Goal: Information Seeking & Learning: Learn about a topic

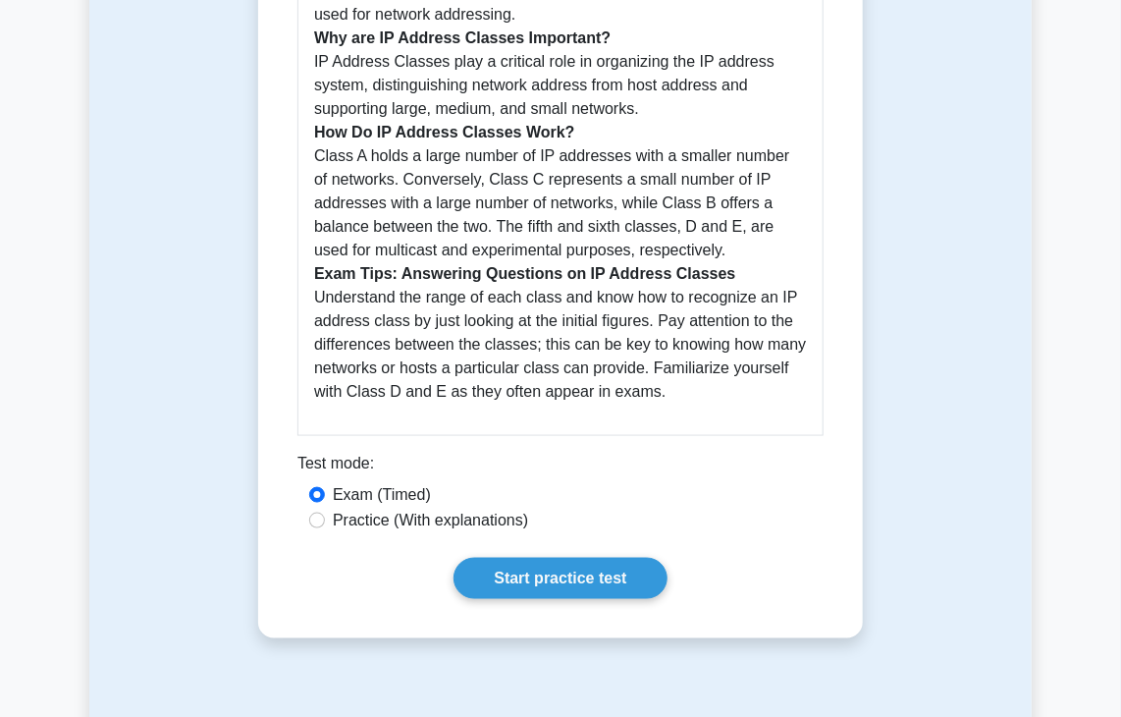
scroll to position [737, 0]
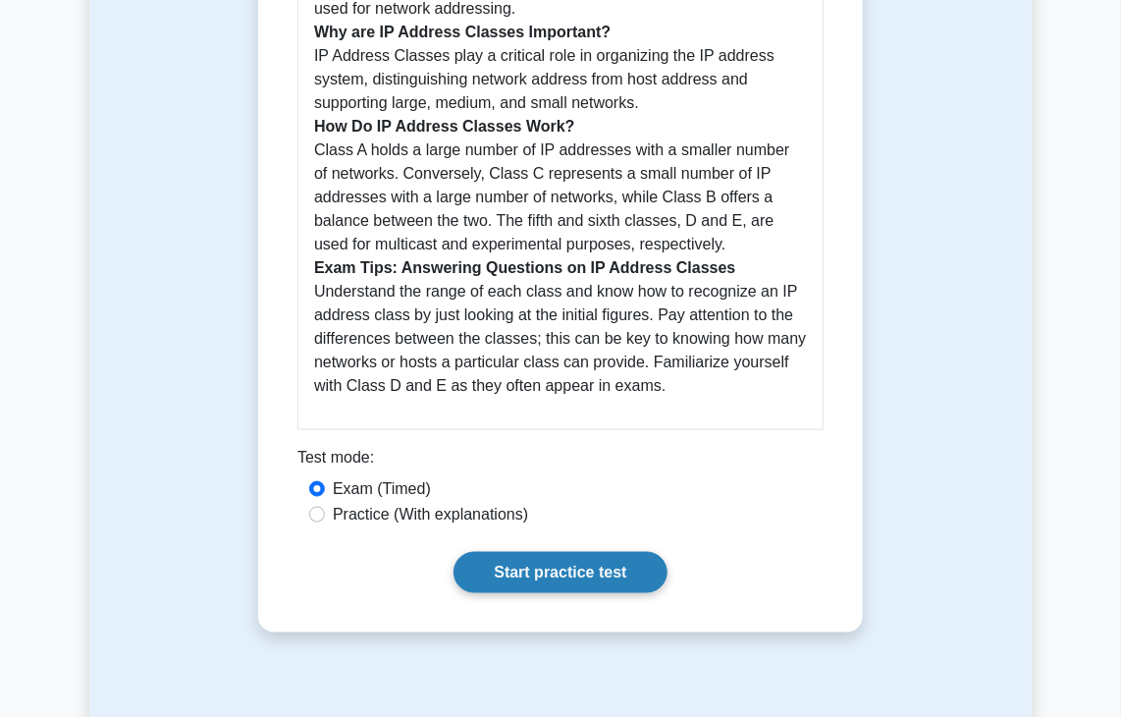
click at [600, 552] on link "Start practice test" at bounding box center [560, 572] width 213 height 41
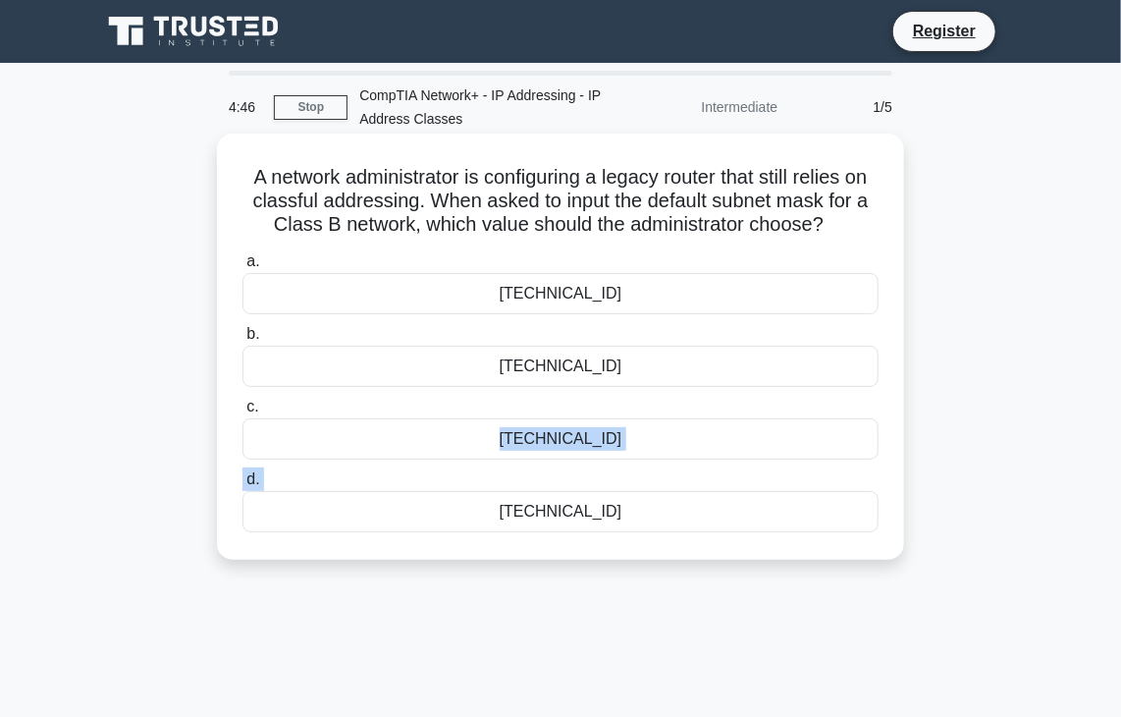
drag, startPoint x: 538, startPoint y: 401, endPoint x: 521, endPoint y: 508, distance: 108.3
click at [521, 508] on div "a. [TECHNICAL_ID] b. [TECHNICAL_ID] c. d." at bounding box center [561, 390] width 660 height 291
click at [521, 508] on div "255.255.0.0" at bounding box center [561, 511] width 636 height 41
click at [243, 486] on input "d. 255.255.0.0" at bounding box center [243, 479] width 0 height 13
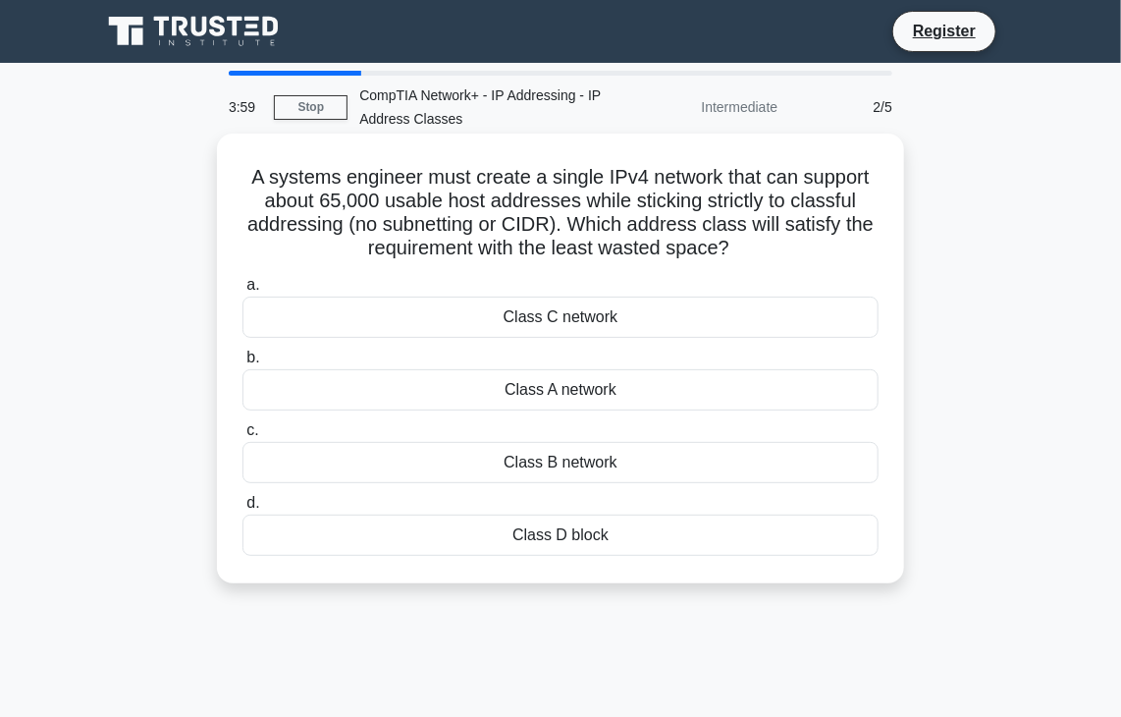
click at [485, 390] on div "Class A network" at bounding box center [561, 389] width 636 height 41
click at [243, 364] on input "b. Class A network" at bounding box center [243, 358] width 0 height 13
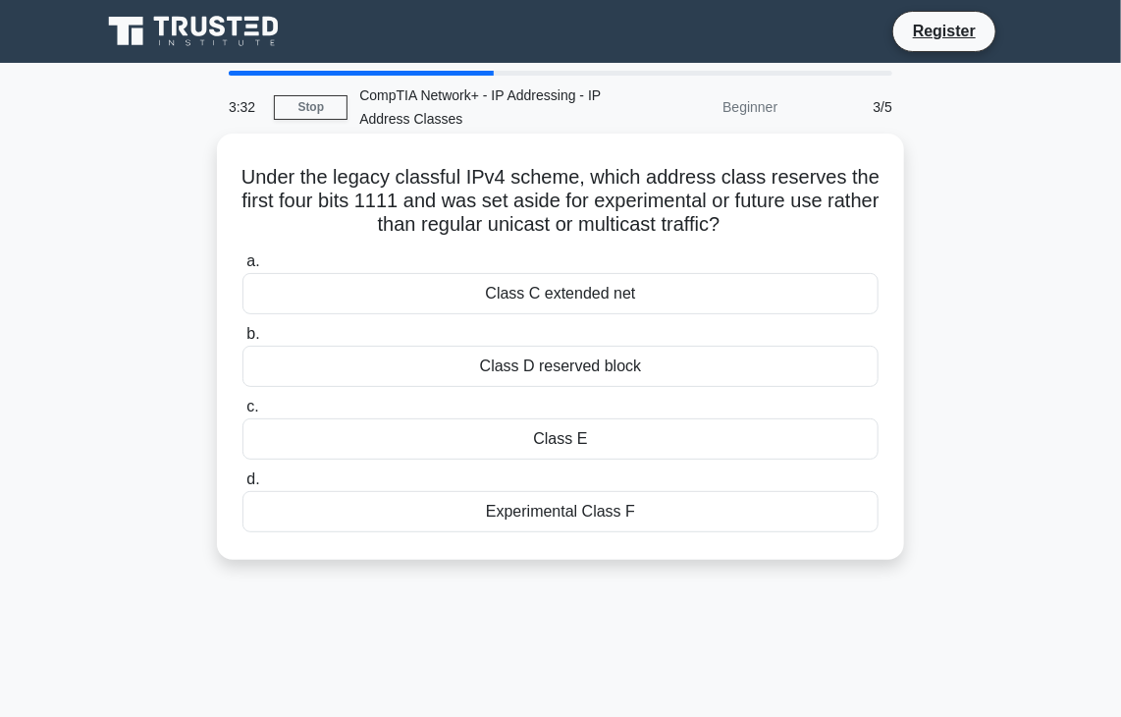
click at [503, 435] on div "Class E" at bounding box center [561, 438] width 636 height 41
click at [243, 413] on input "c. Class E" at bounding box center [243, 407] width 0 height 13
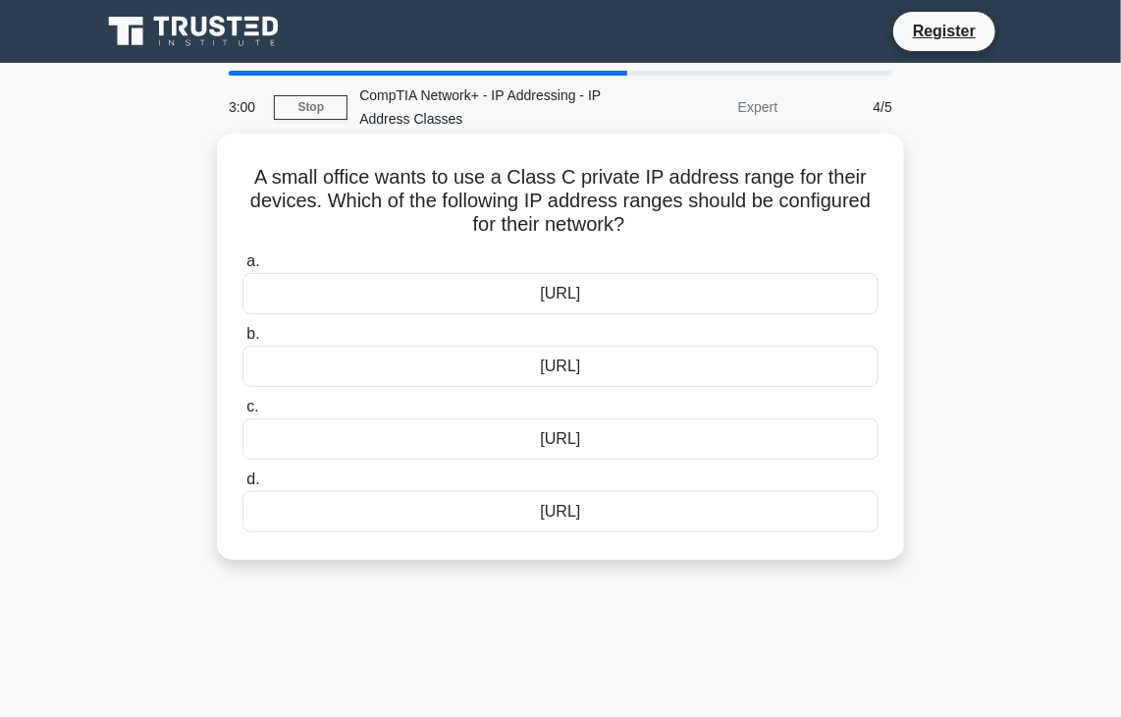
click at [520, 370] on div "192.168.0.0/16" at bounding box center [561, 366] width 636 height 41
click at [243, 341] on input "b. 192.168.0.0/16" at bounding box center [243, 334] width 0 height 13
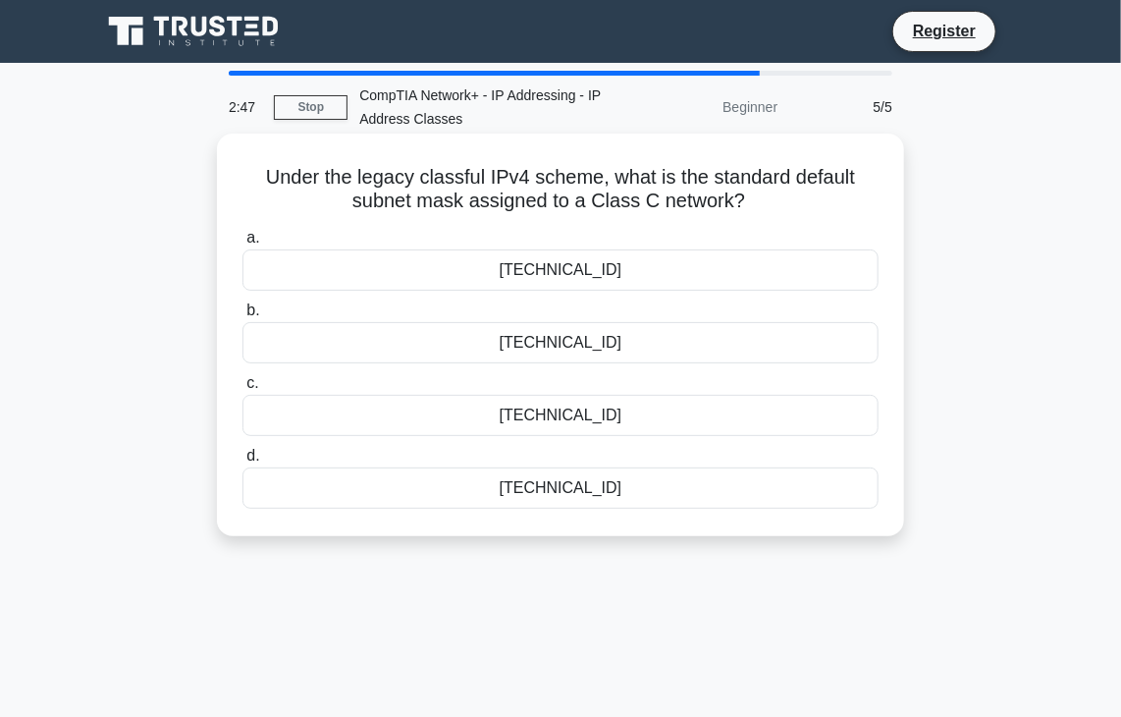
click at [517, 484] on div "255.255.255.0" at bounding box center [561, 487] width 636 height 41
click at [243, 462] on input "d. 255.255.255.0" at bounding box center [243, 456] width 0 height 13
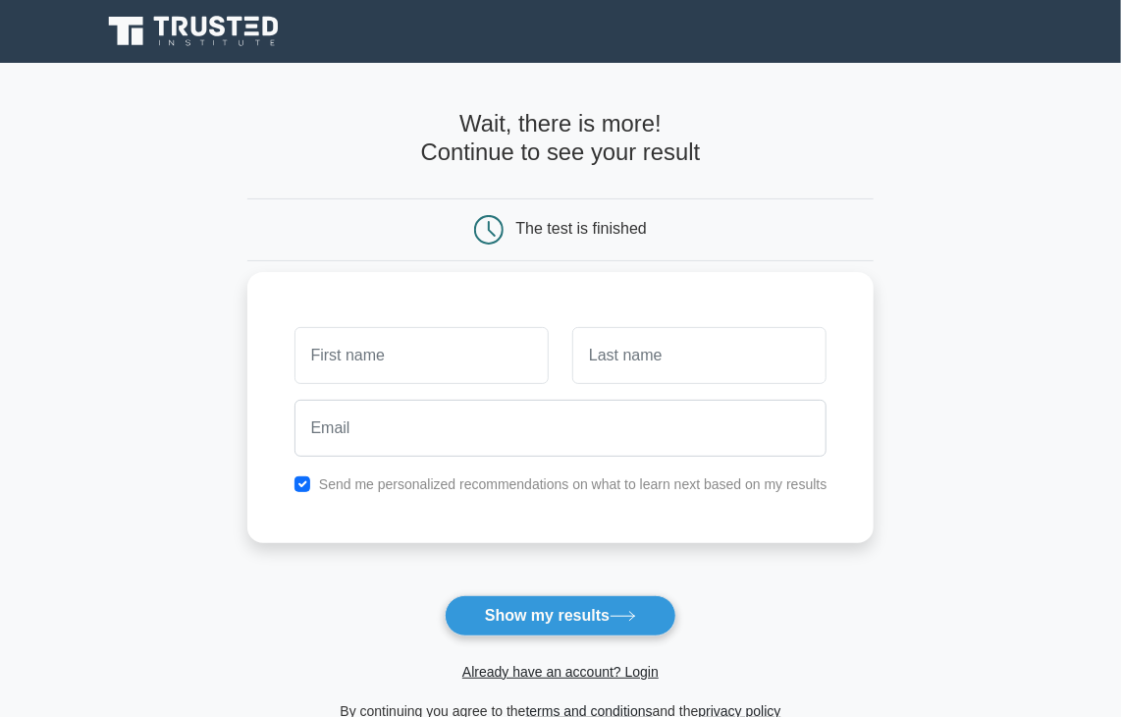
click at [469, 347] on input "text" at bounding box center [422, 355] width 254 height 57
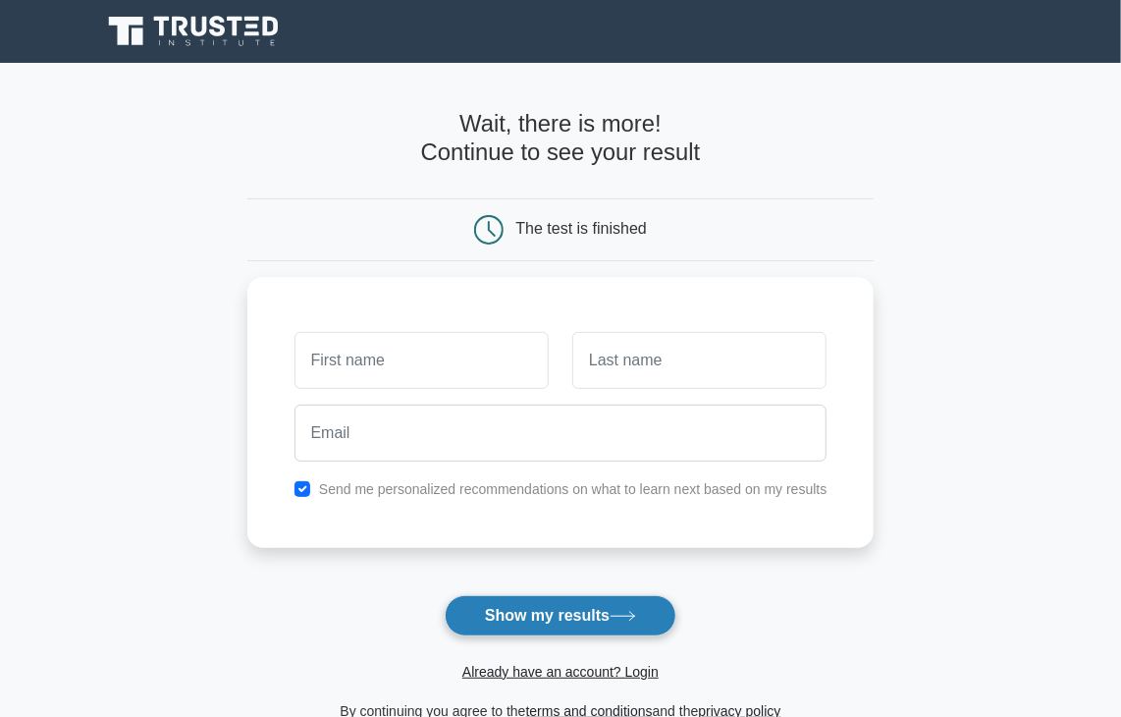
click at [503, 605] on button "Show my results" at bounding box center [561, 615] width 232 height 41
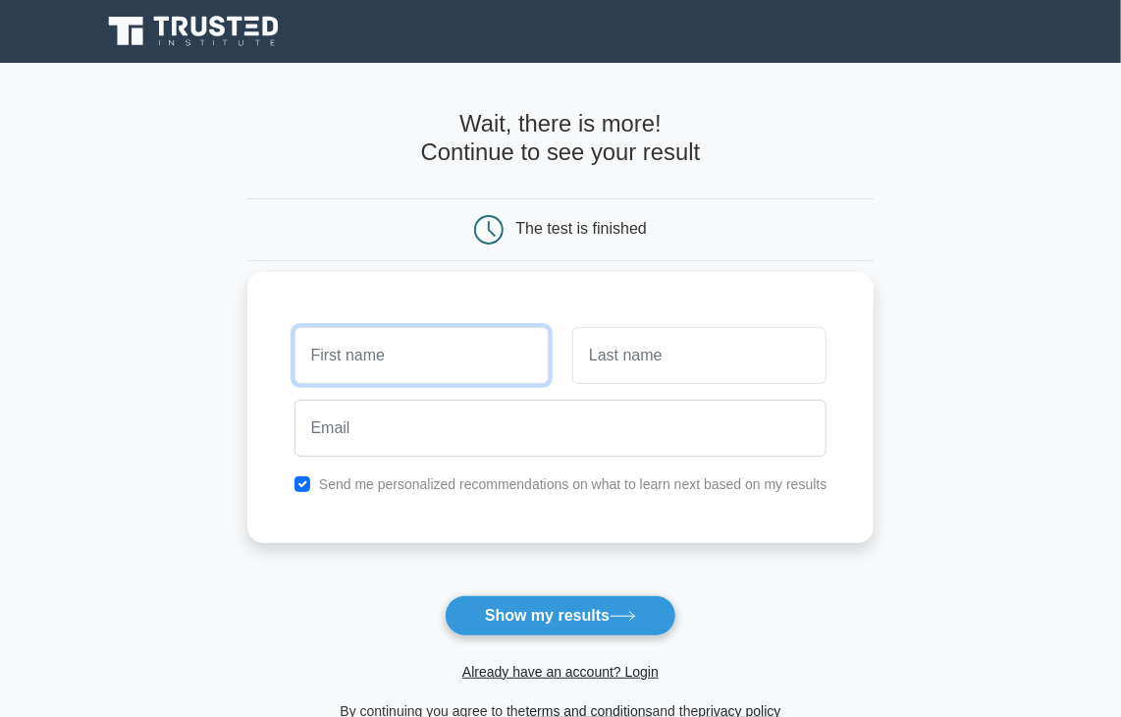
click at [466, 374] on input "text" at bounding box center [422, 355] width 254 height 57
type input "ILLA"
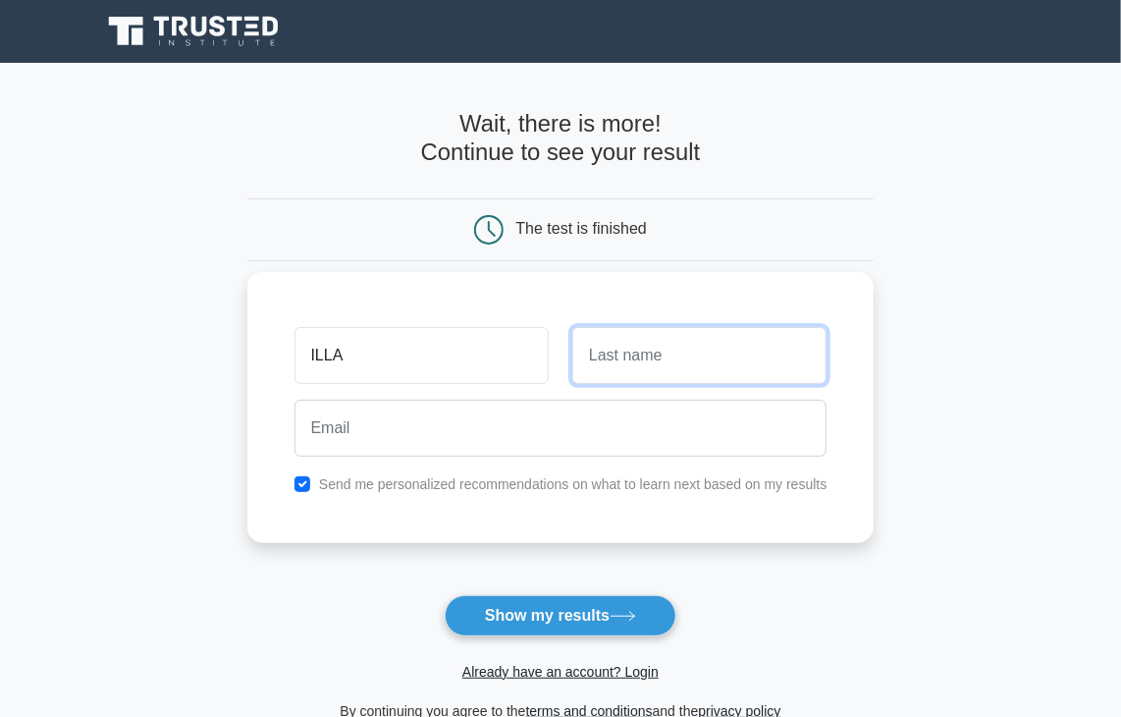
click at [601, 354] on input "text" at bounding box center [699, 355] width 254 height 57
type input "Santhi"
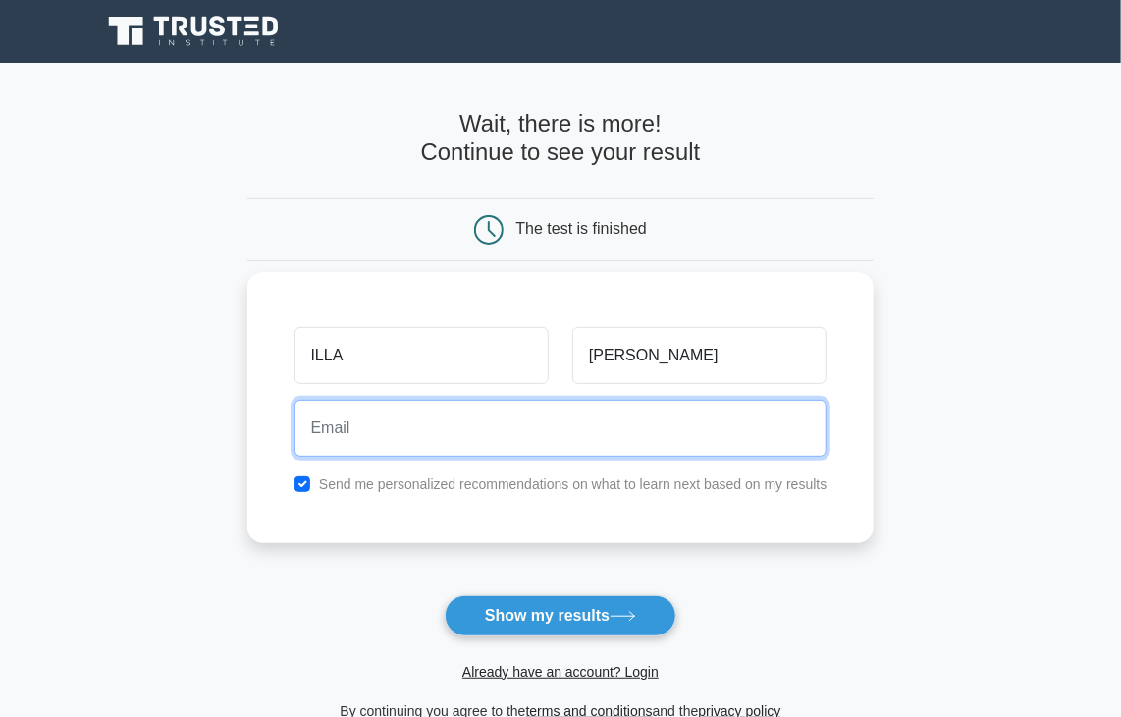
click at [614, 437] on input "email" at bounding box center [561, 428] width 533 height 57
type input "illasanthi22@gmail.com"
click at [515, 435] on input "illasanthi22@gmail.com" at bounding box center [561, 428] width 533 height 57
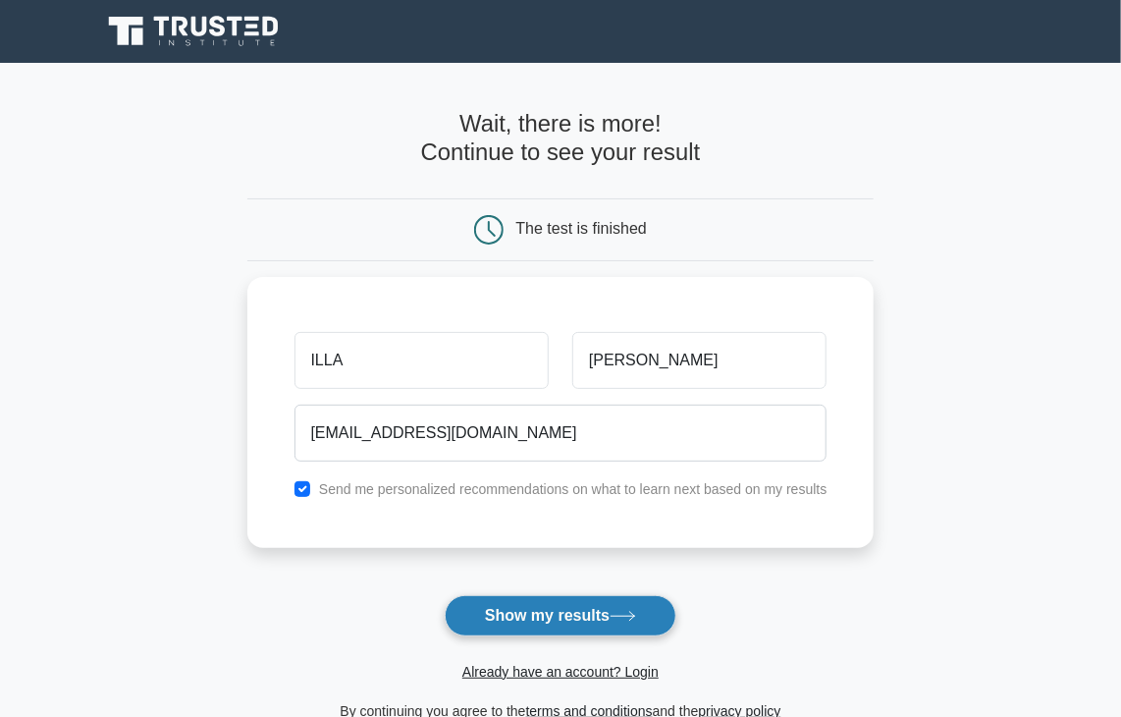
click at [482, 618] on button "Show my results" at bounding box center [561, 615] width 232 height 41
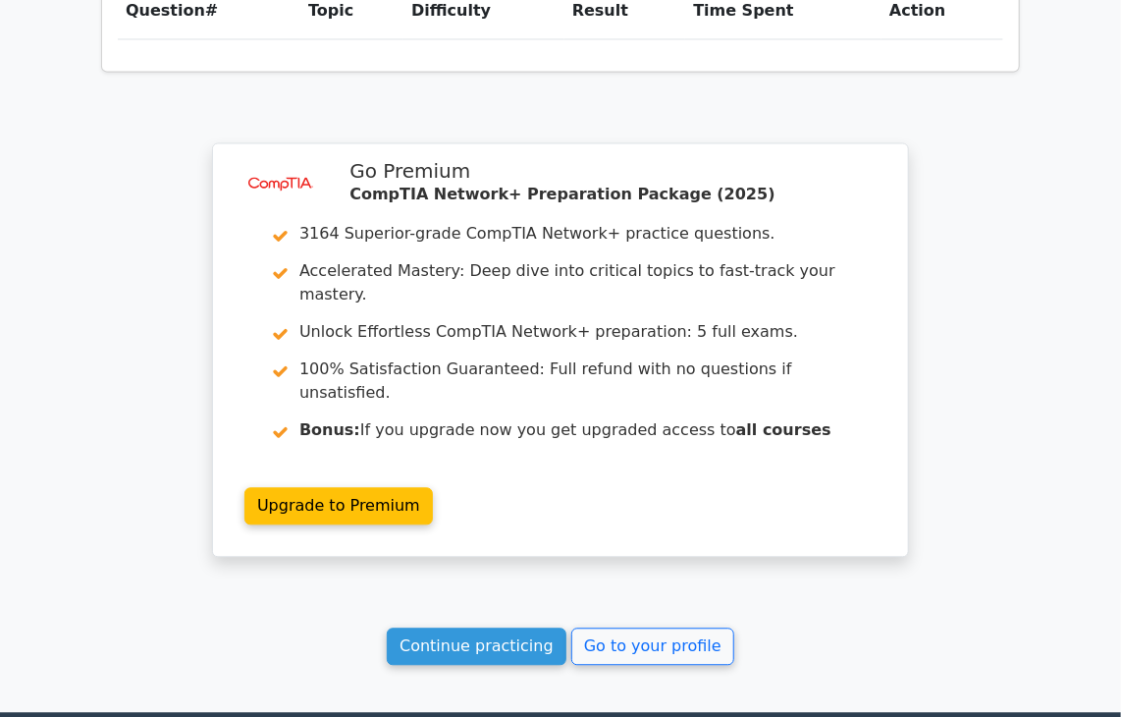
scroll to position [1535, 0]
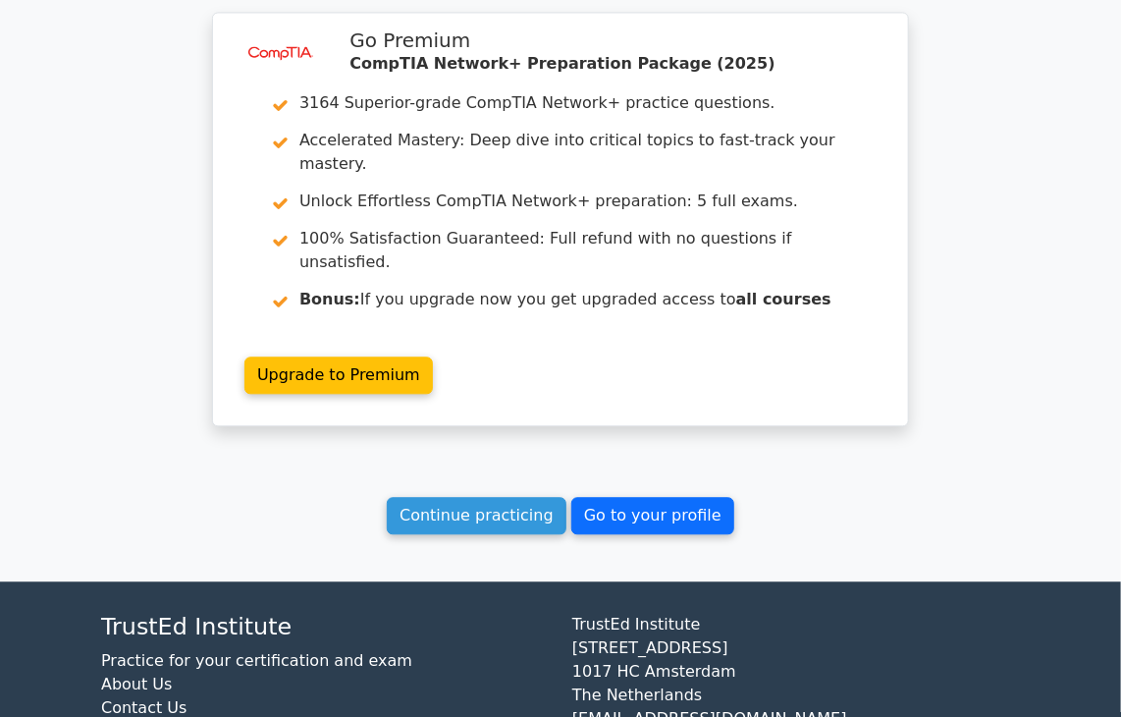
click at [646, 497] on link "Go to your profile" at bounding box center [652, 515] width 163 height 37
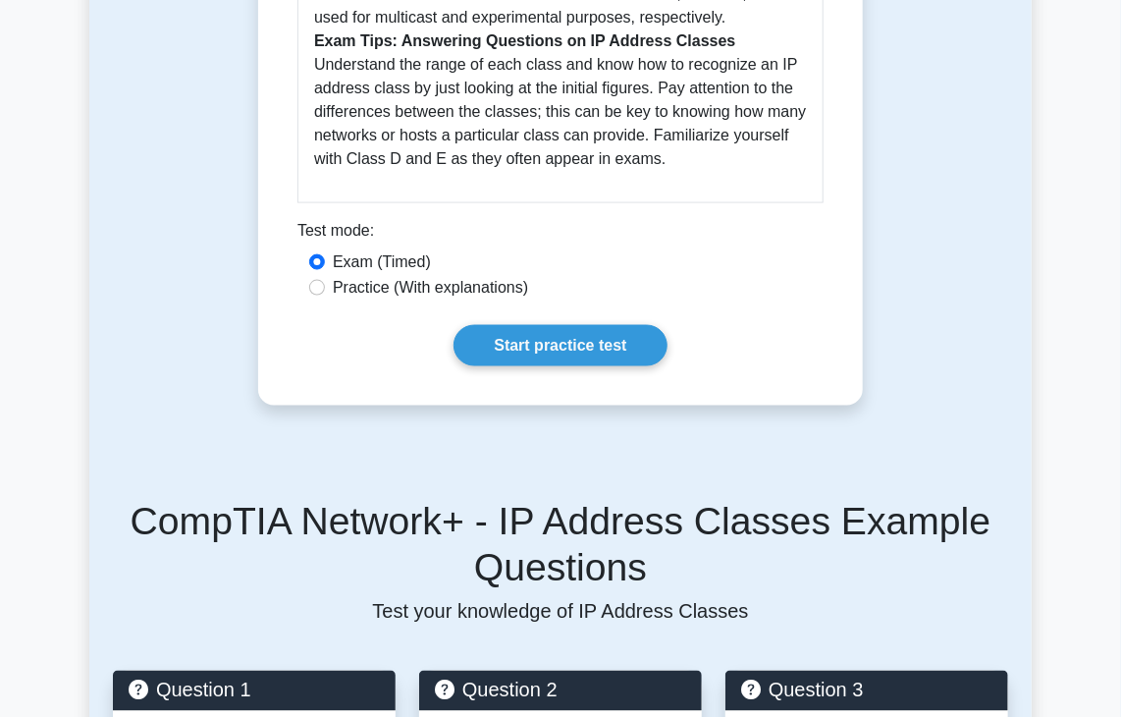
scroll to position [1045, 0]
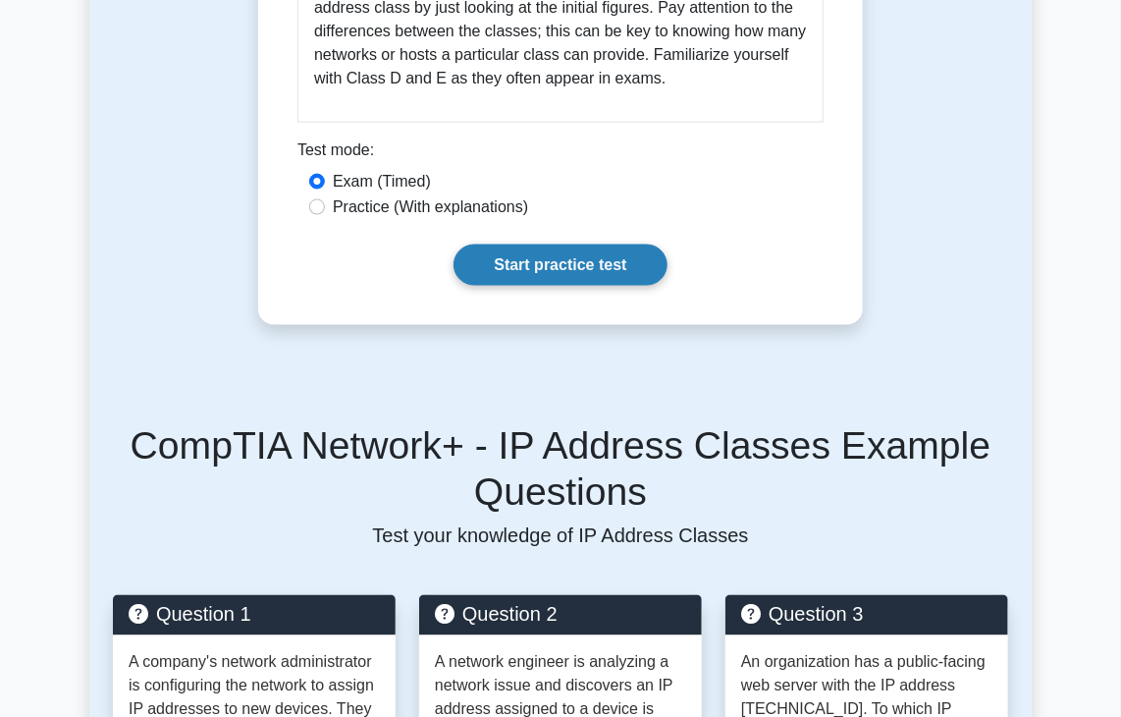
click at [606, 244] on link "Start practice test" at bounding box center [560, 264] width 213 height 41
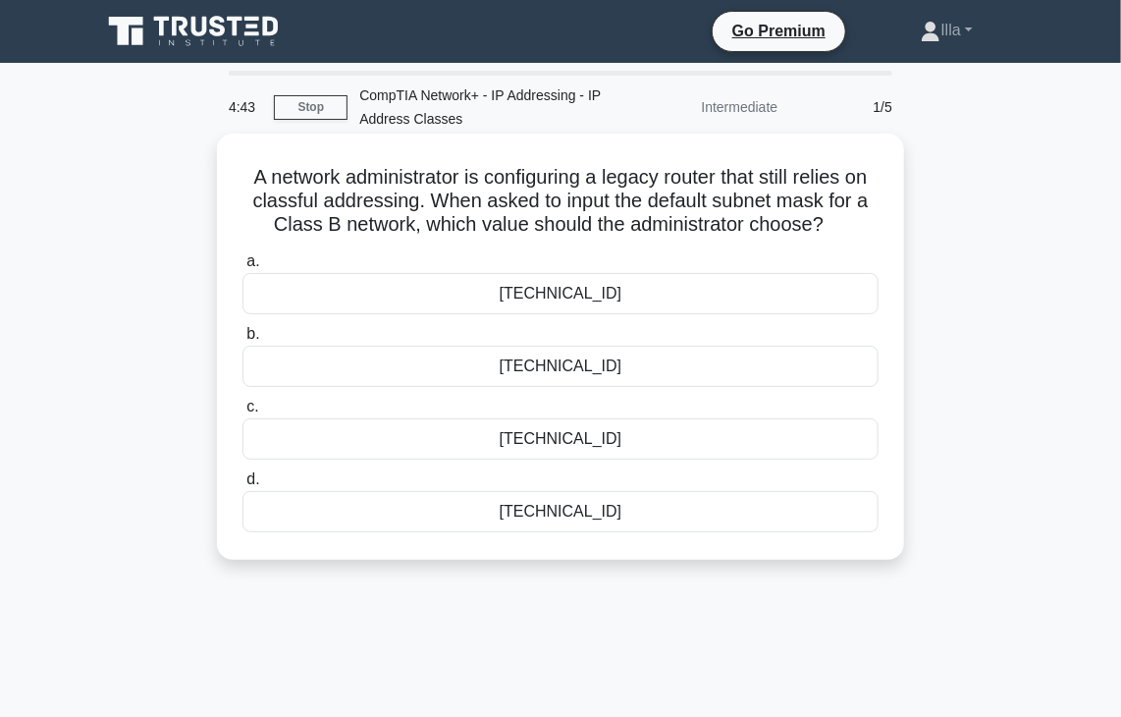
click at [543, 510] on div "[TECHNICAL_ID]" at bounding box center [561, 511] width 636 height 41
click at [243, 486] on input "d. [TECHNICAL_ID]" at bounding box center [243, 479] width 0 height 13
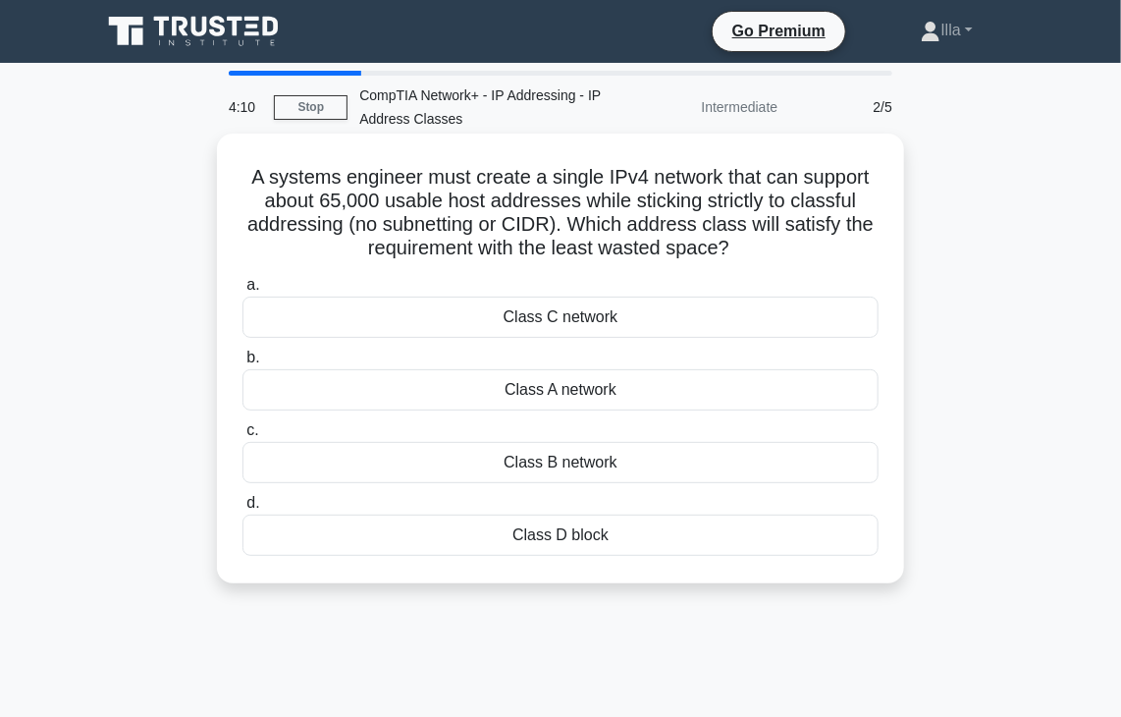
click at [527, 394] on div "Class A network" at bounding box center [561, 389] width 636 height 41
click at [243, 364] on input "b. Class A network" at bounding box center [243, 358] width 0 height 13
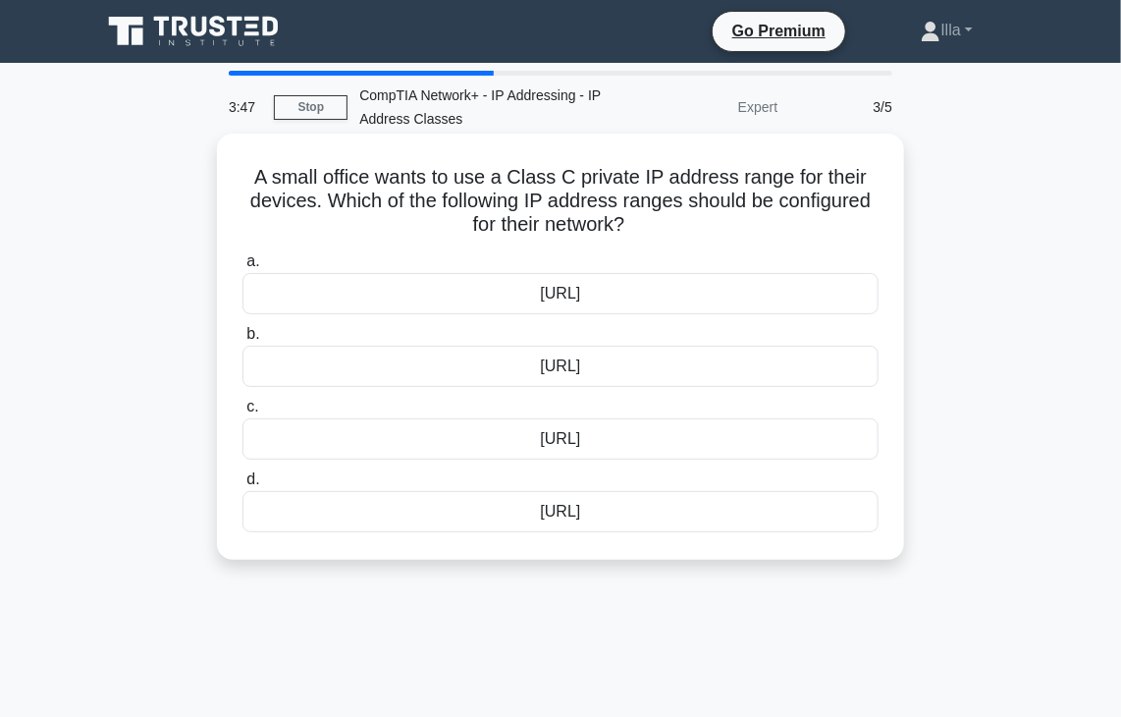
click at [538, 364] on div "192.168.0.0/16" at bounding box center [561, 366] width 636 height 41
click at [243, 341] on input "b. 192.168.0.0/16" at bounding box center [243, 334] width 0 height 13
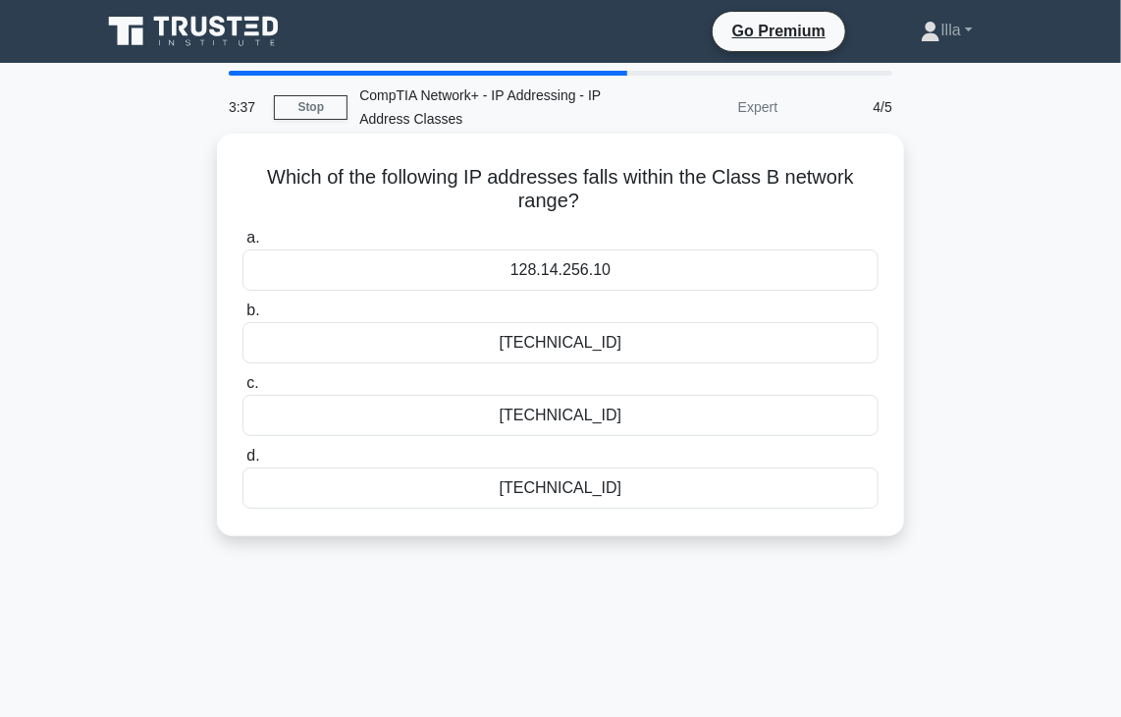
click at [558, 276] on div "128.14.256.10" at bounding box center [561, 269] width 636 height 41
click at [243, 244] on input "a. 128.14.256.10" at bounding box center [243, 238] width 0 height 13
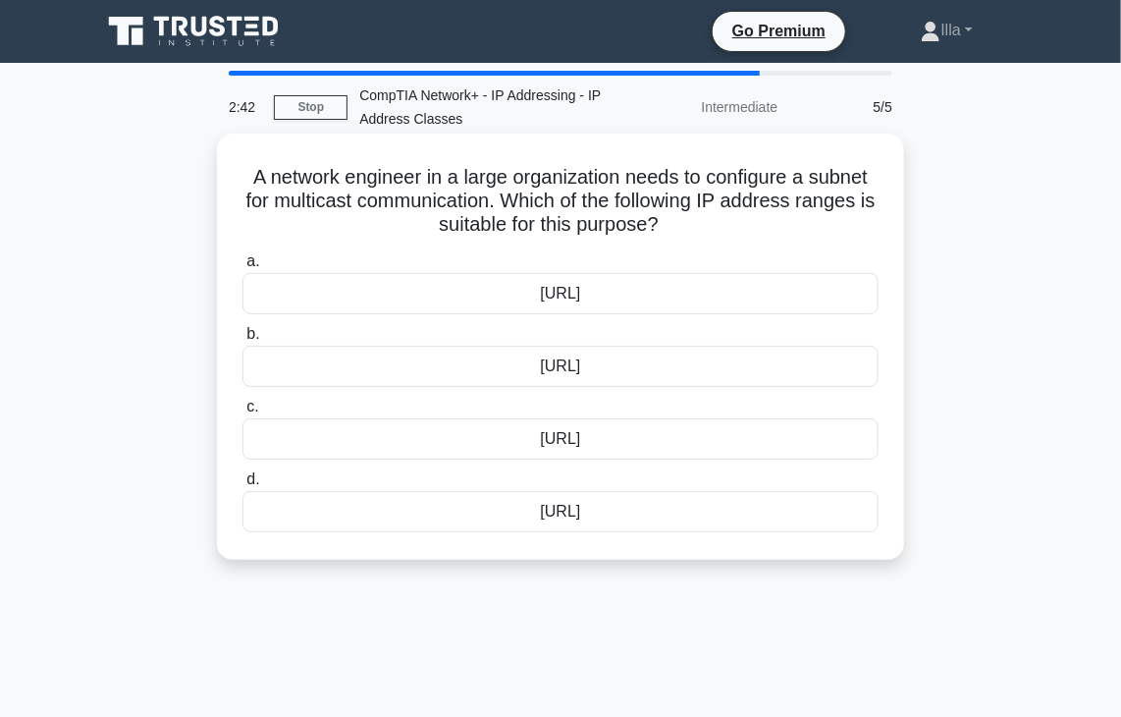
click at [538, 515] on div "192.168.0.0/16" at bounding box center [561, 511] width 636 height 41
click at [243, 486] on input "d. 192.168.0.0/16" at bounding box center [243, 479] width 0 height 13
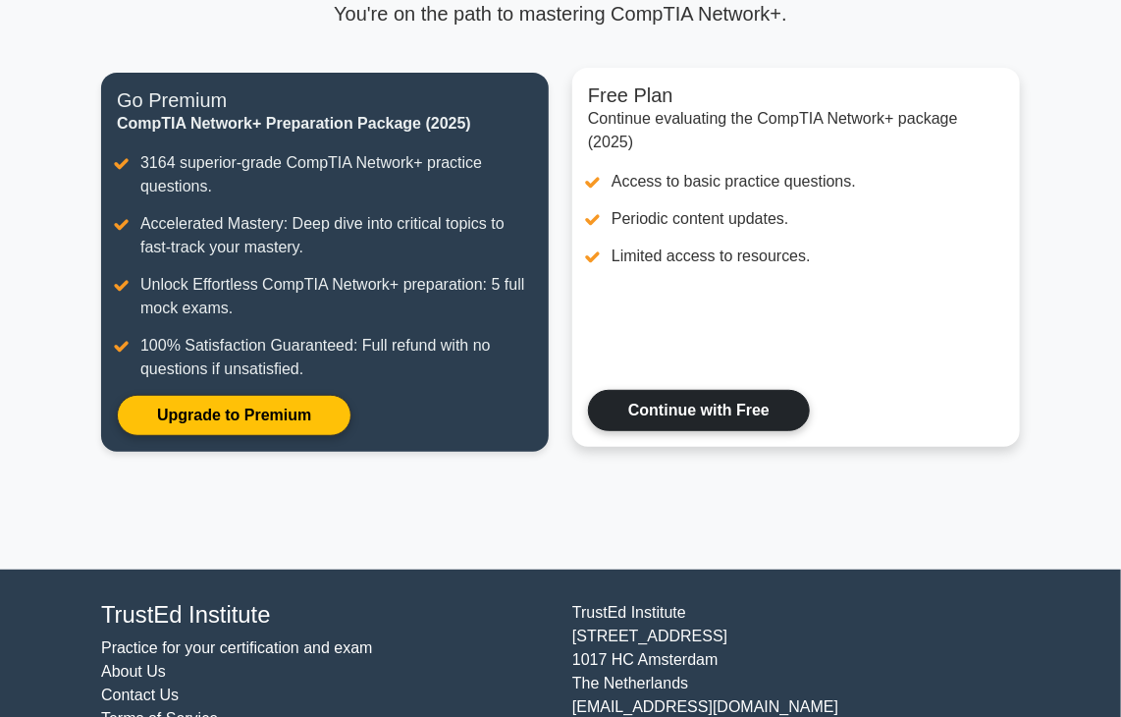
scroll to position [200, 0]
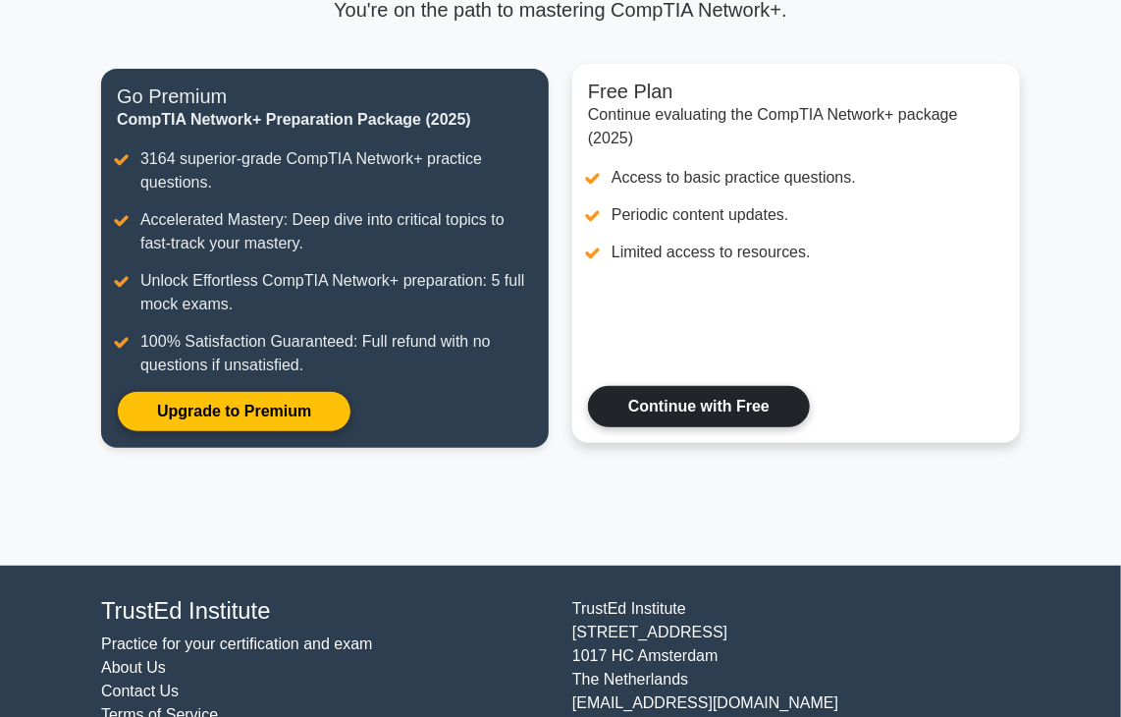
click at [641, 406] on link "Continue with Free" at bounding box center [699, 406] width 222 height 41
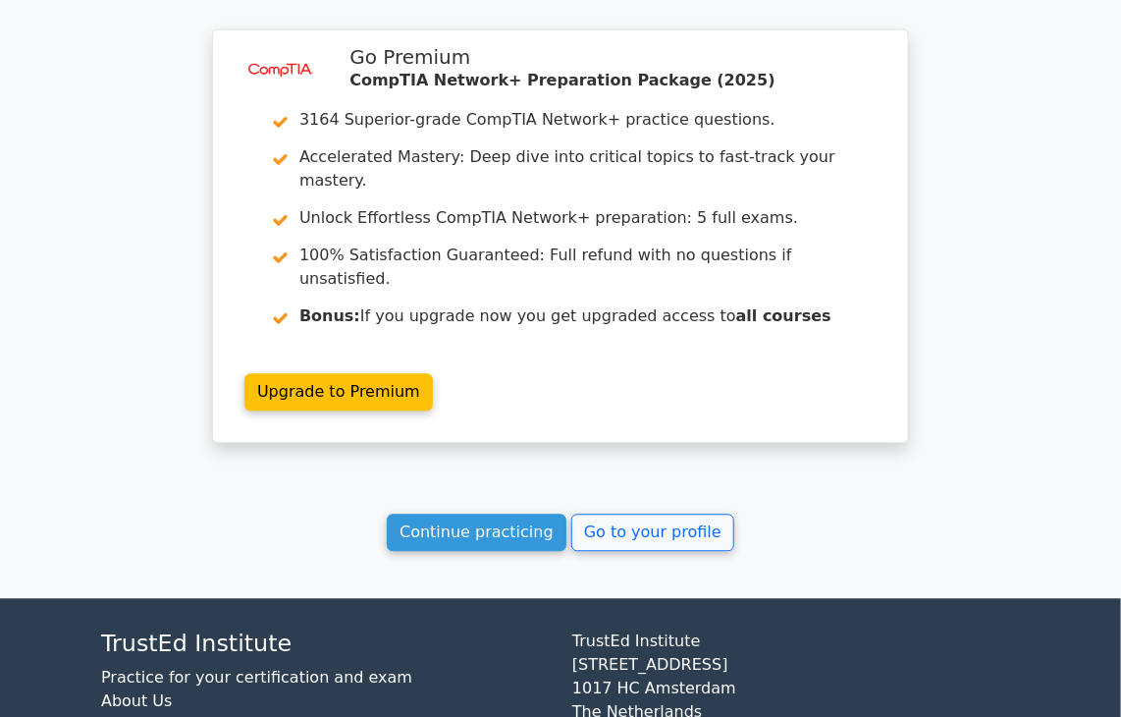
scroll to position [1535, 0]
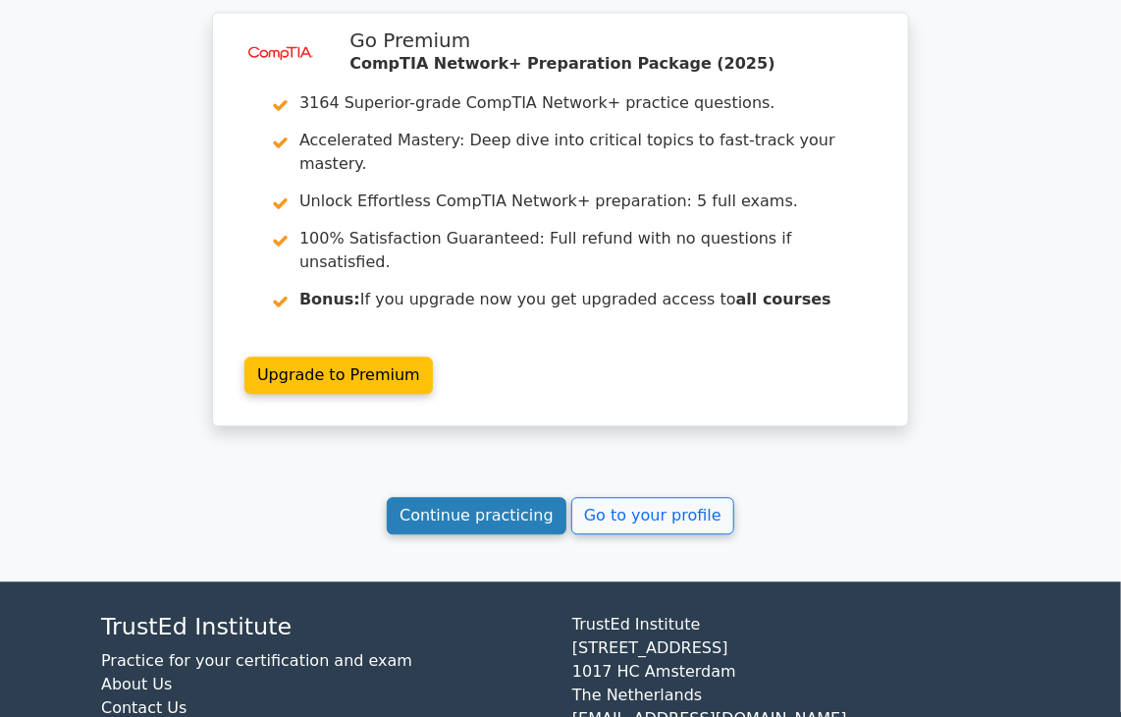
click at [484, 497] on link "Continue practicing" at bounding box center [477, 515] width 180 height 37
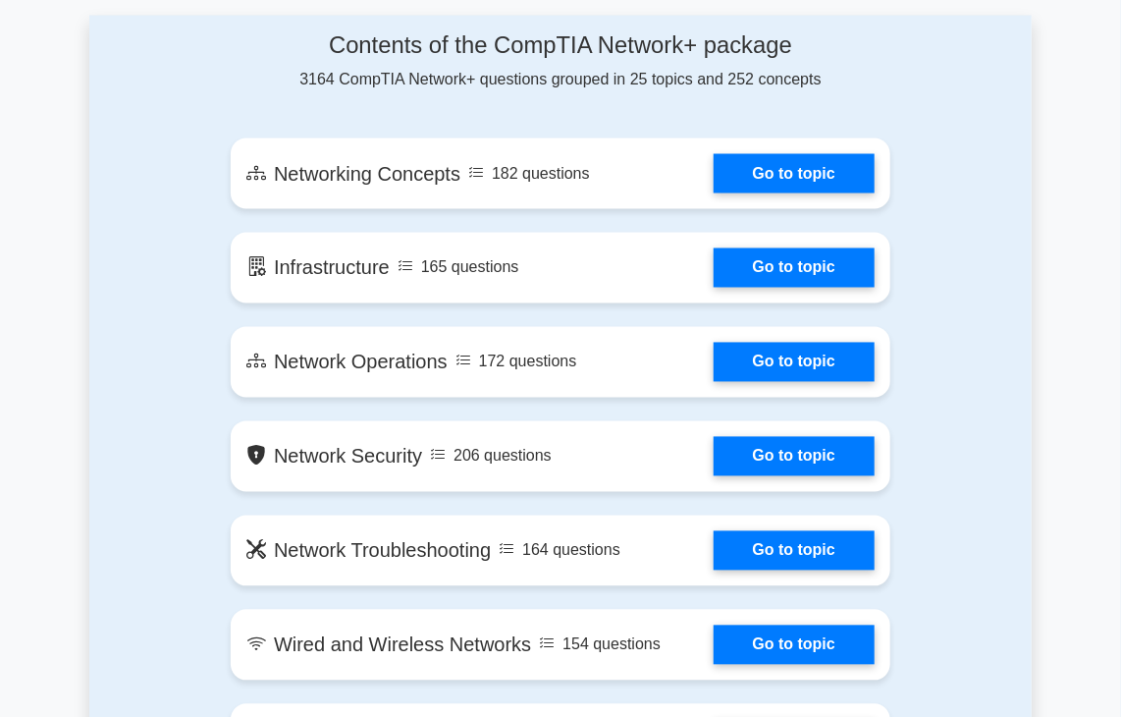
scroll to position [1190, 0]
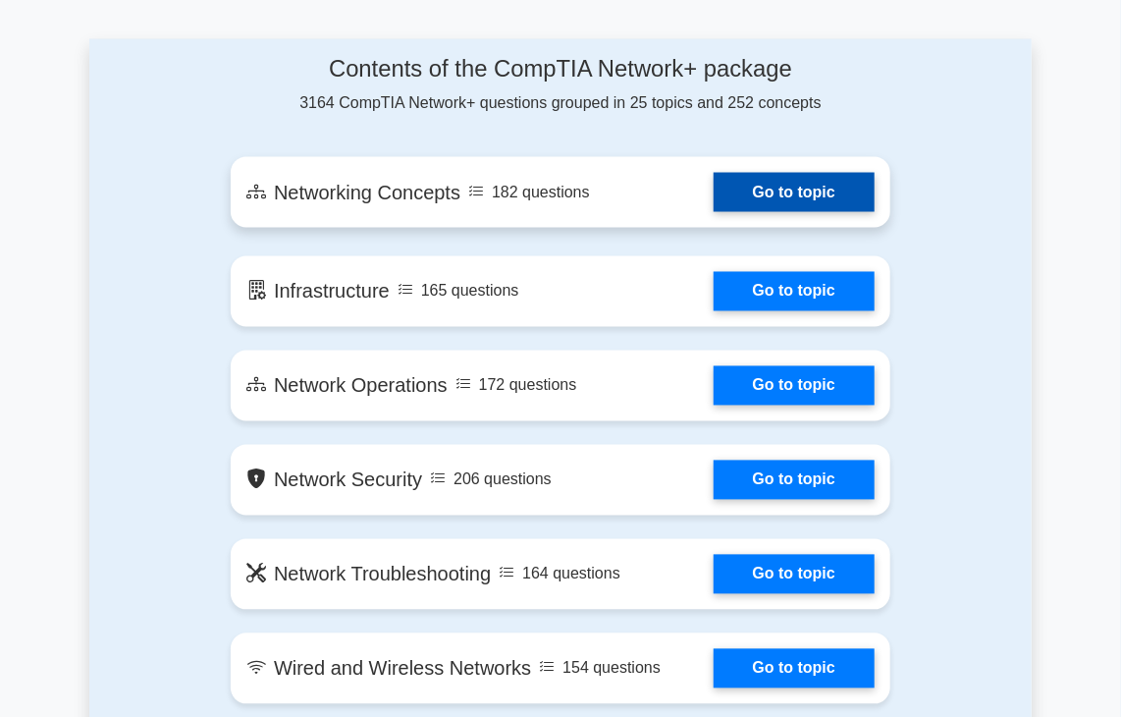
click at [762, 176] on link "Go to topic" at bounding box center [794, 192] width 161 height 39
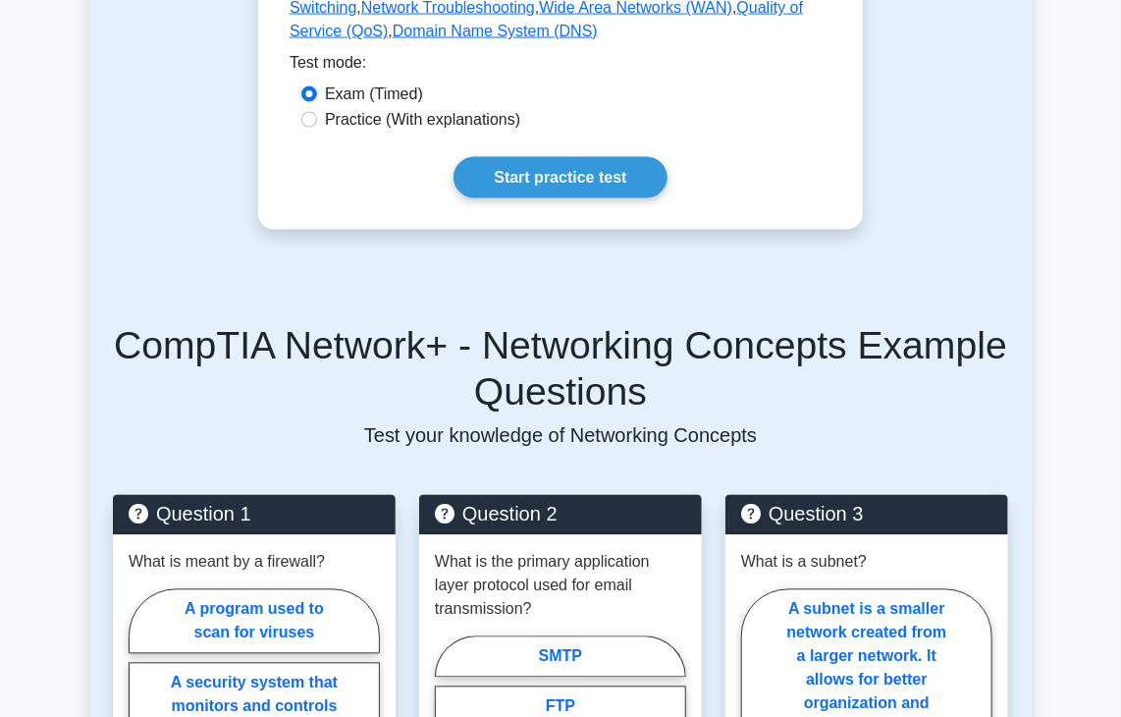
scroll to position [1221, 0]
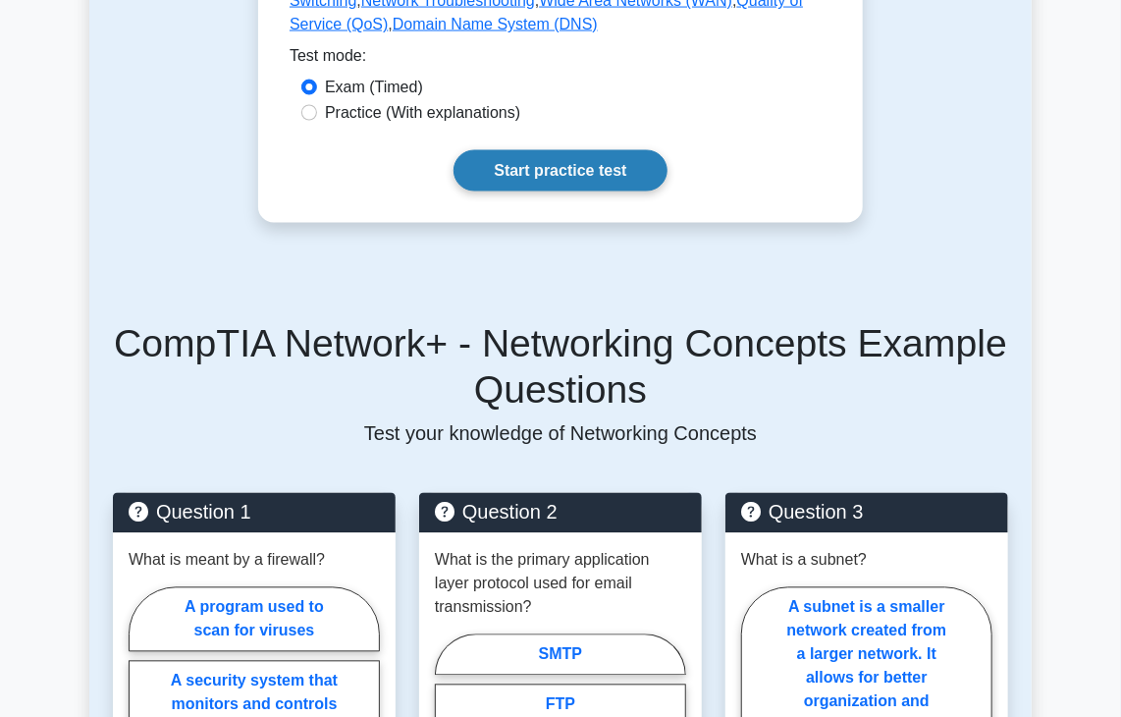
click at [648, 171] on link "Start practice test" at bounding box center [560, 170] width 213 height 41
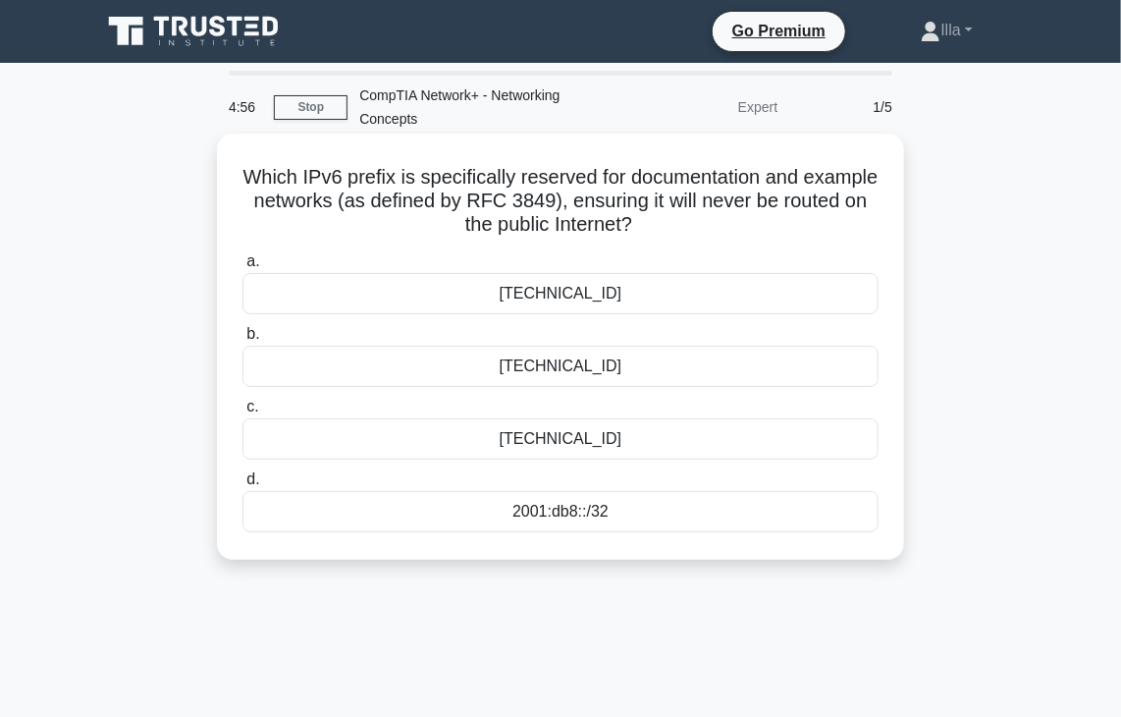
click at [484, 297] on div "[TECHNICAL_ID]" at bounding box center [561, 293] width 636 height 41
click at [243, 268] on input "a. [TECHNICAL_ID]" at bounding box center [243, 261] width 0 height 13
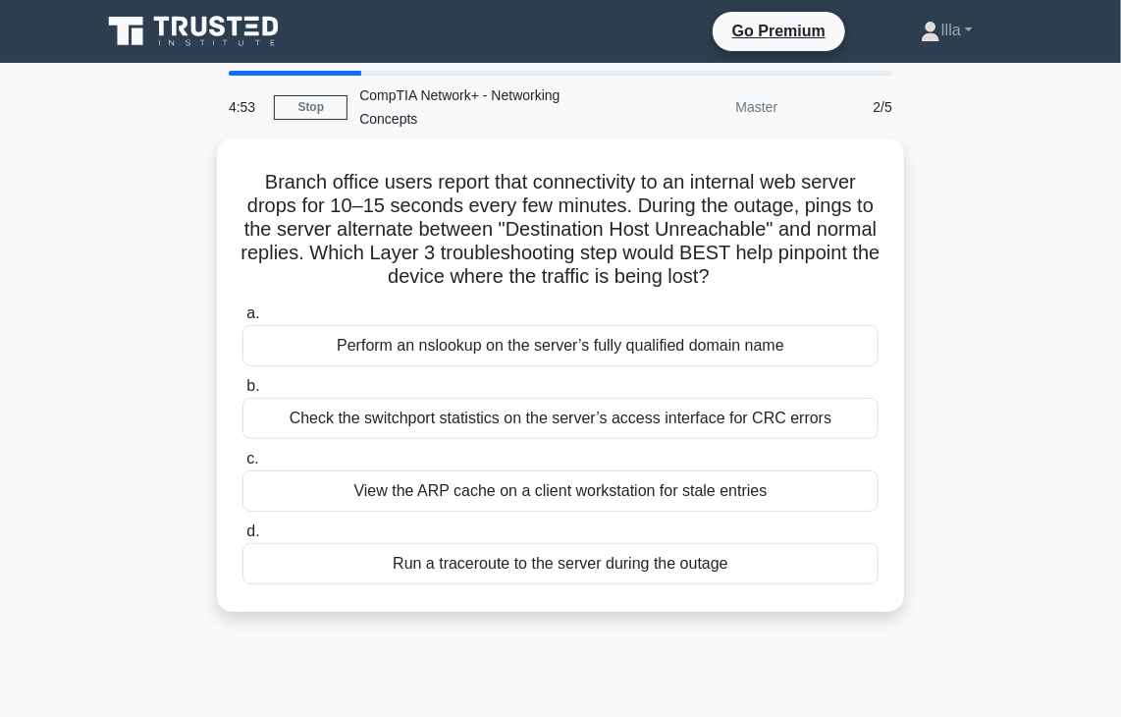
click at [732, 117] on div "Master" at bounding box center [704, 106] width 172 height 39
click at [337, 105] on link "Stop" at bounding box center [311, 107] width 74 height 25
